Goal: Information Seeking & Learning: Check status

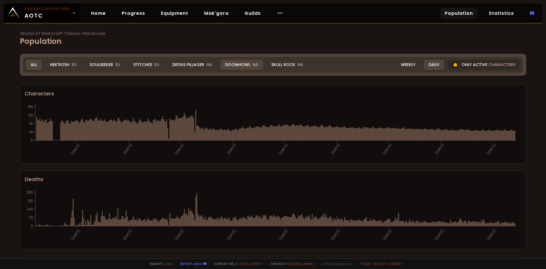
scroll to position [10, 0]
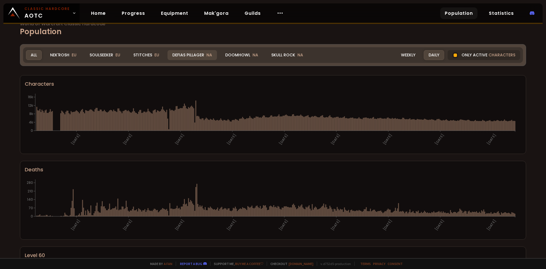
click at [192, 53] on div "Defias Pillager NA" at bounding box center [191, 55] width 49 height 10
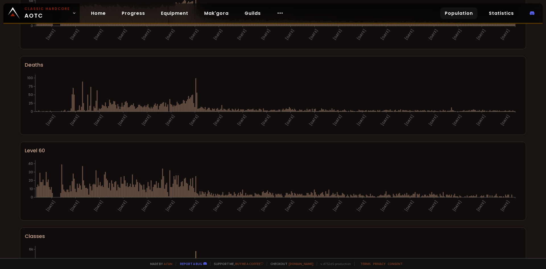
scroll to position [0, 0]
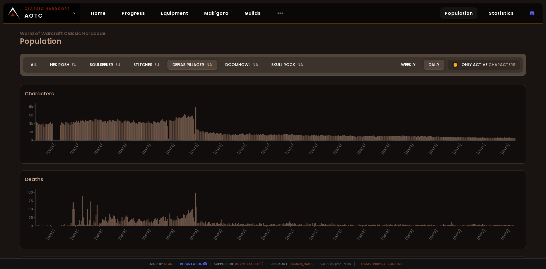
click at [237, 65] on div "Doomhowl NA" at bounding box center [241, 65] width 43 height 10
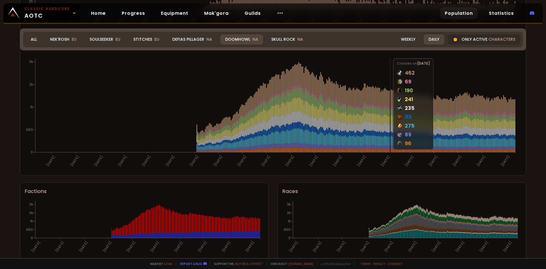
scroll to position [105, 0]
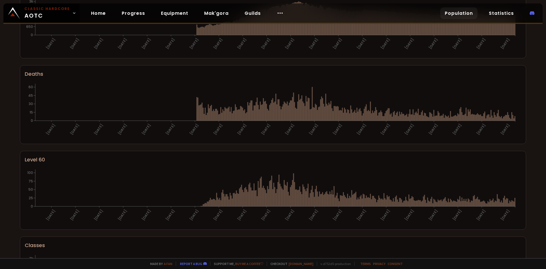
scroll to position [0, 0]
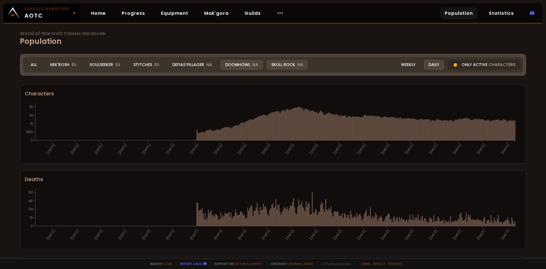
click at [277, 63] on div "Skull Rock NA" at bounding box center [287, 65] width 42 height 10
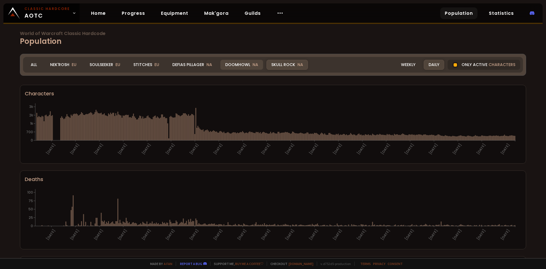
click at [242, 64] on div "Doomhowl NA" at bounding box center [241, 65] width 43 height 10
